Goal: Task Accomplishment & Management: Manage account settings

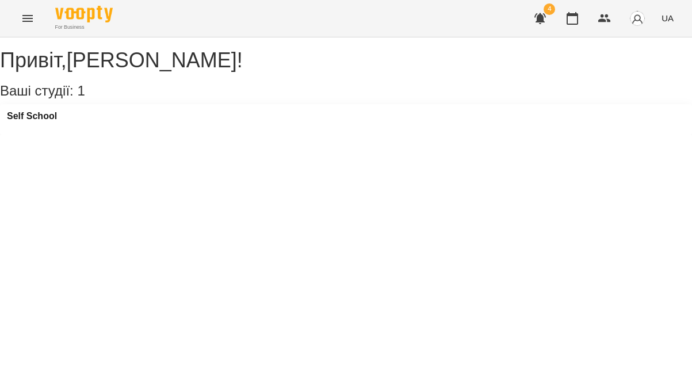
click at [36, 21] on button "Menu" at bounding box center [28, 19] width 28 height 28
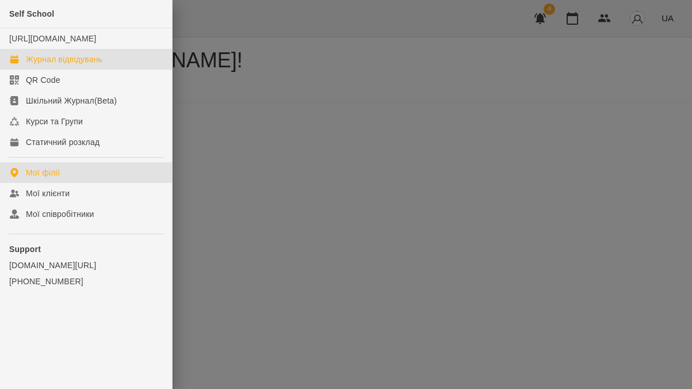
click at [114, 70] on link "Журнал відвідувань" at bounding box center [86, 59] width 172 height 21
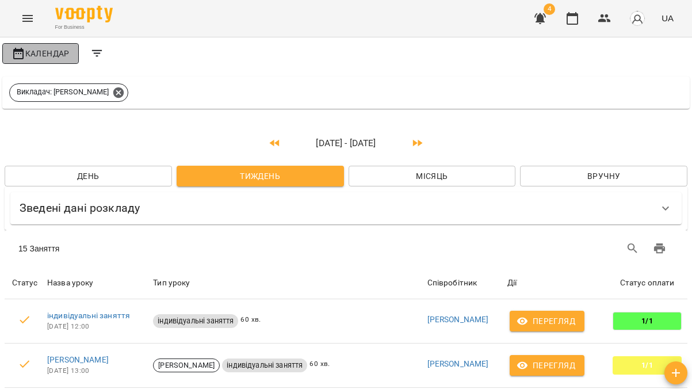
click at [52, 56] on span "Календар" at bounding box center [41, 54] width 58 height 14
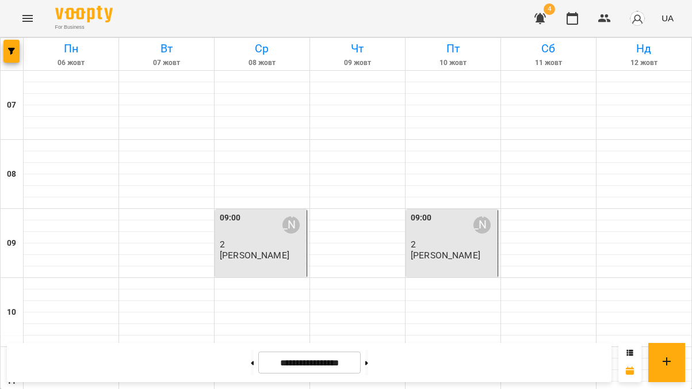
scroll to position [838, 0]
click at [368, 361] on button at bounding box center [366, 362] width 3 height 25
type input "**********"
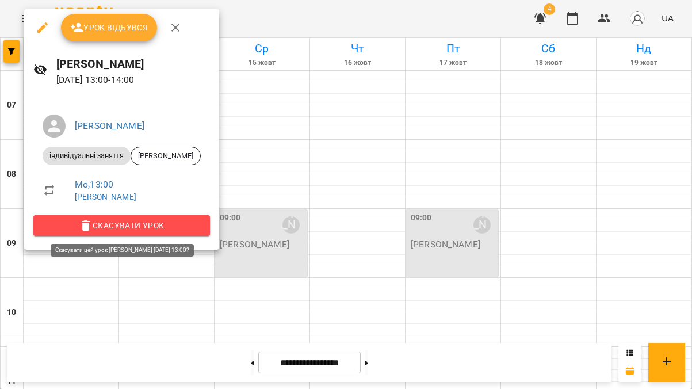
click at [123, 227] on span "Скасувати Урок" at bounding box center [122, 226] width 158 height 14
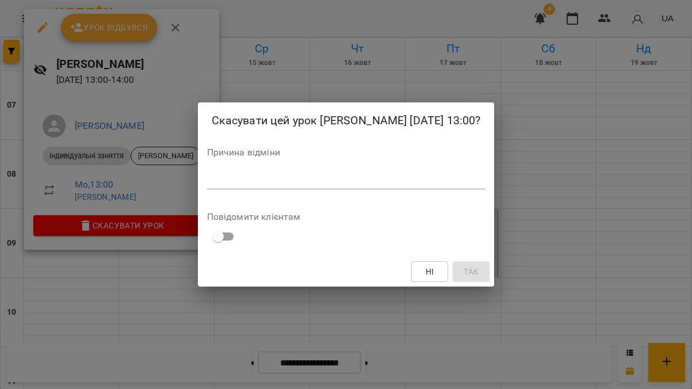
click at [246, 185] on textarea at bounding box center [346, 179] width 278 height 11
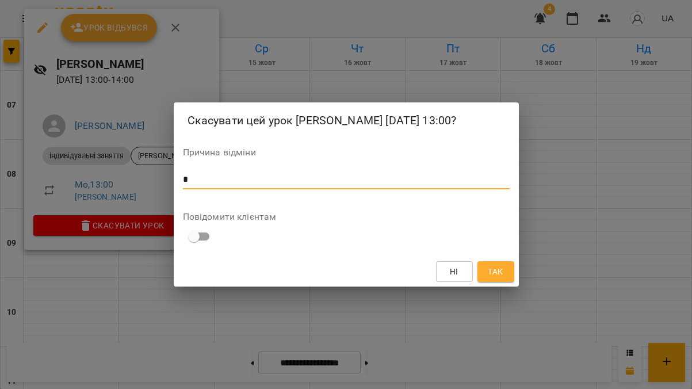
type textarea "*"
click at [499, 278] on span "Так" at bounding box center [495, 272] width 15 height 14
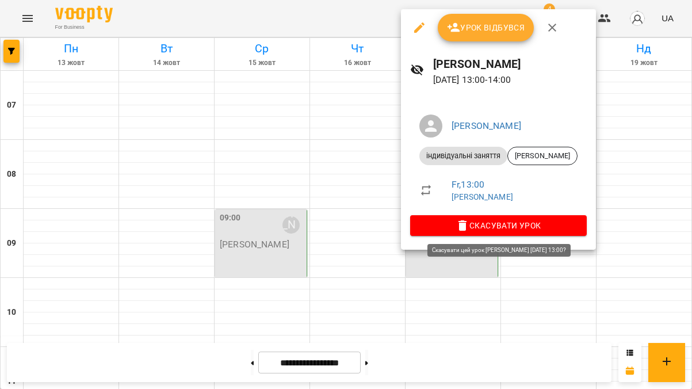
click at [467, 227] on icon "button" at bounding box center [463, 225] width 8 height 10
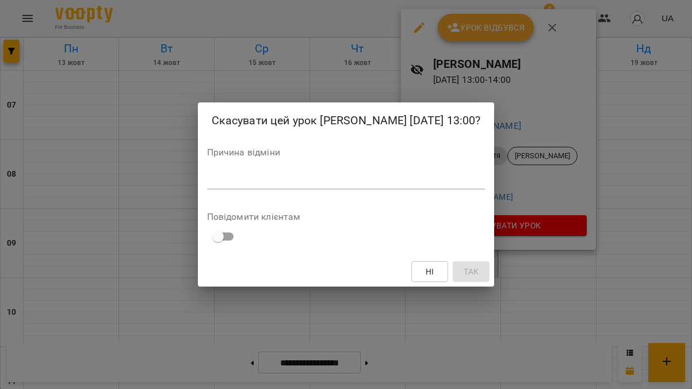
drag, startPoint x: 385, startPoint y: 200, endPoint x: 384, endPoint y: 194, distance: 6.0
click at [385, 194] on div "Причина відміни *" at bounding box center [346, 171] width 278 height 46
click at [383, 185] on textarea at bounding box center [346, 179] width 278 height 11
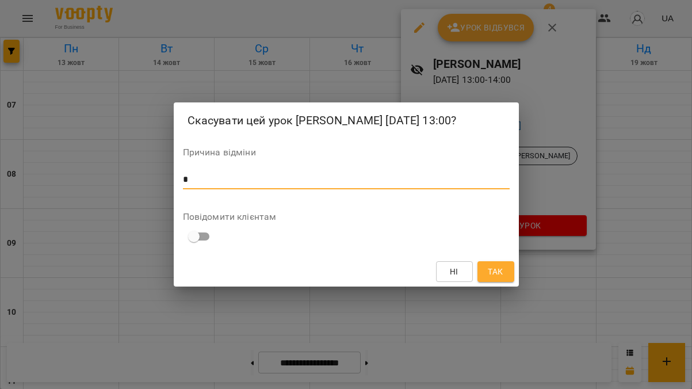
type textarea "*"
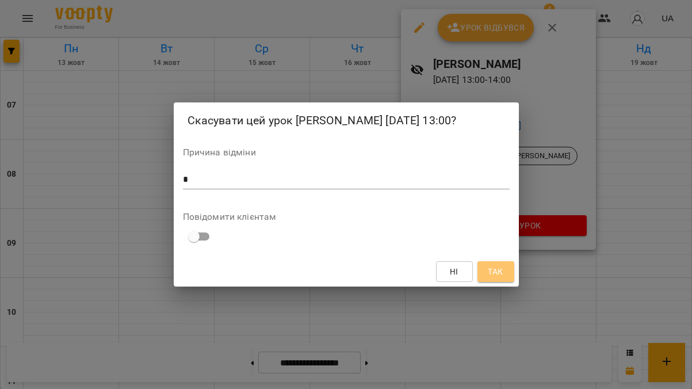
click at [501, 278] on span "Так" at bounding box center [495, 272] width 15 height 14
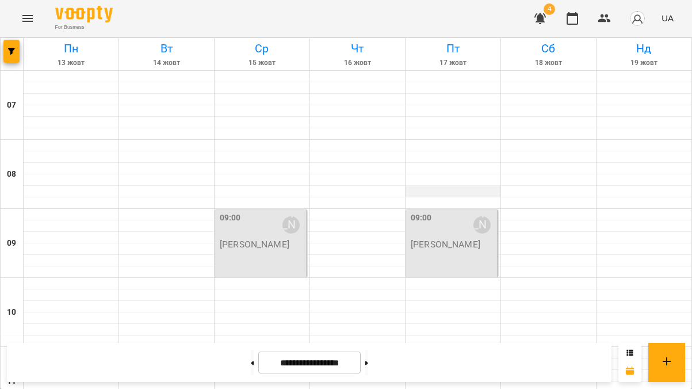
scroll to position [0, 0]
click at [553, 13] on span "4" at bounding box center [550, 9] width 12 height 12
click at [545, 16] on icon "button" at bounding box center [540, 18] width 12 height 11
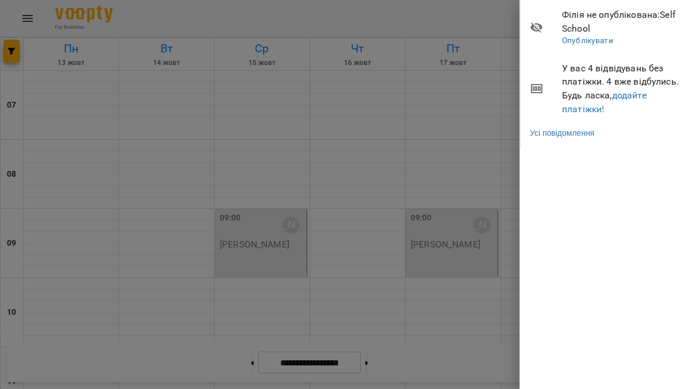
click at [445, 20] on div at bounding box center [346, 194] width 692 height 389
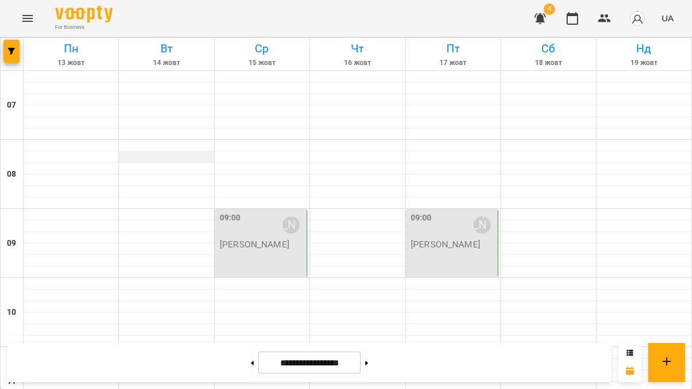
scroll to position [550, 0]
